Goal: Task Accomplishment & Management: Use online tool/utility

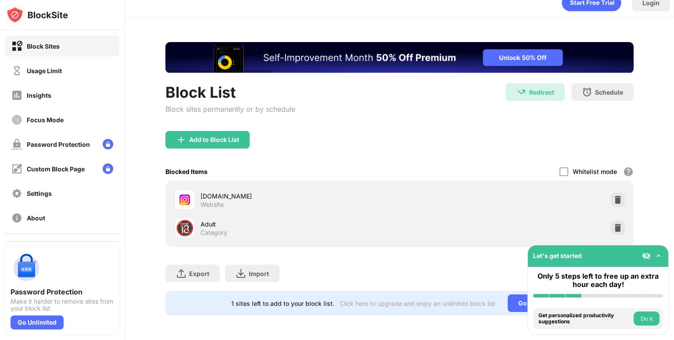
scroll to position [19, 0]
click at [611, 199] on div at bounding box center [618, 200] width 14 height 14
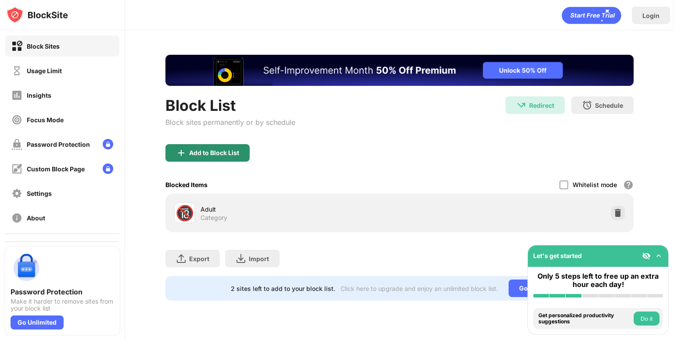
click at [214, 155] on div "Block List Block sites permanently or by schedule Redirect Redirect to [DOMAIN_…" at bounding box center [399, 178] width 468 height 246
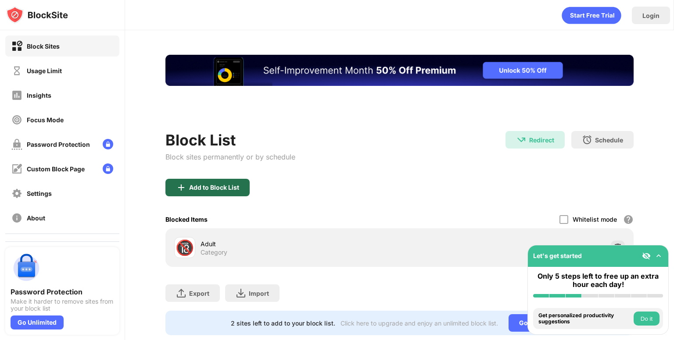
click at [231, 190] on div "Add to Block List Blocked Items Whitelist mode Block all websites except for th…" at bounding box center [399, 223] width 468 height 88
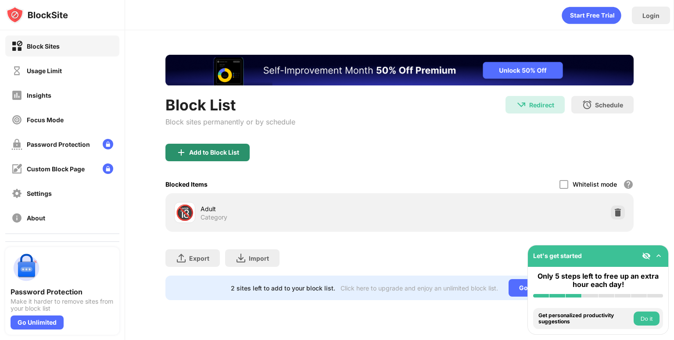
click at [208, 157] on div "Add to Block List" at bounding box center [207, 153] width 84 height 18
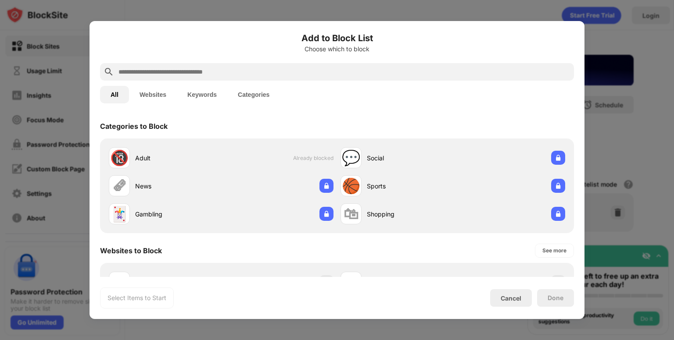
click at [153, 99] on button "Websites" at bounding box center [153, 95] width 48 height 18
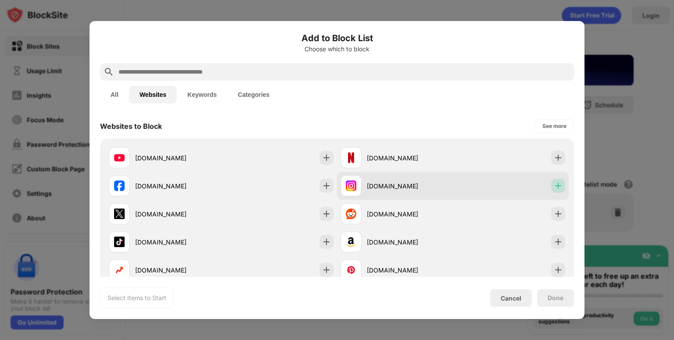
click at [554, 189] on img at bounding box center [558, 186] width 9 height 9
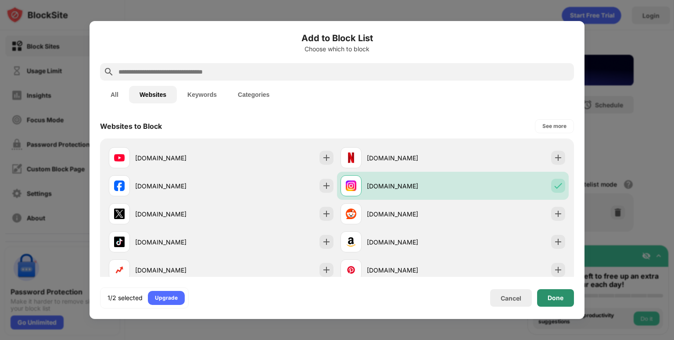
drag, startPoint x: 546, startPoint y: 295, endPoint x: 644, endPoint y: 332, distance: 105.3
click at [546, 295] on div "Done" at bounding box center [555, 298] width 37 height 18
